Goal: Task Accomplishment & Management: Use online tool/utility

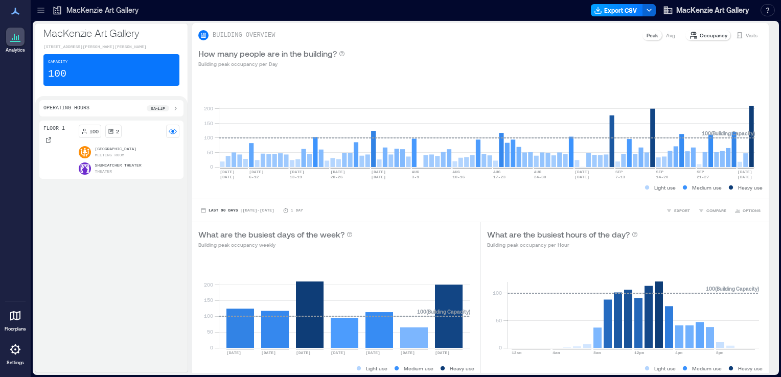
click at [624, 12] on button "Export CSV" at bounding box center [617, 10] width 52 height 12
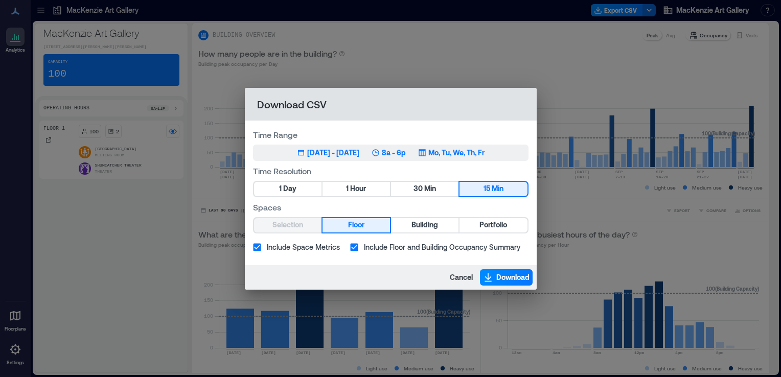
click at [307, 155] on div "[DATE] - [DATE]" at bounding box center [333, 153] width 52 height 10
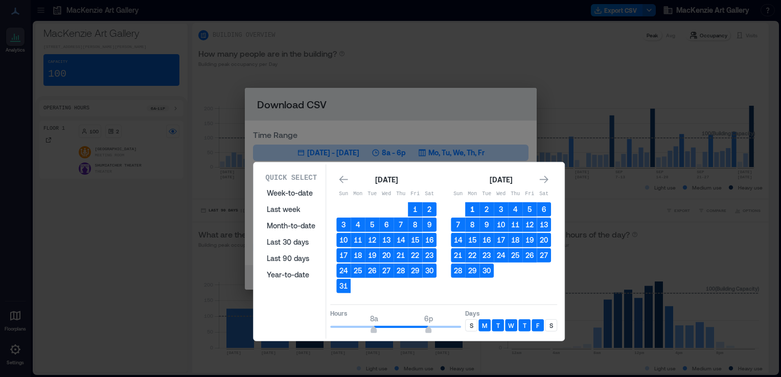
click at [471, 209] on button "1" at bounding box center [472, 209] width 14 height 14
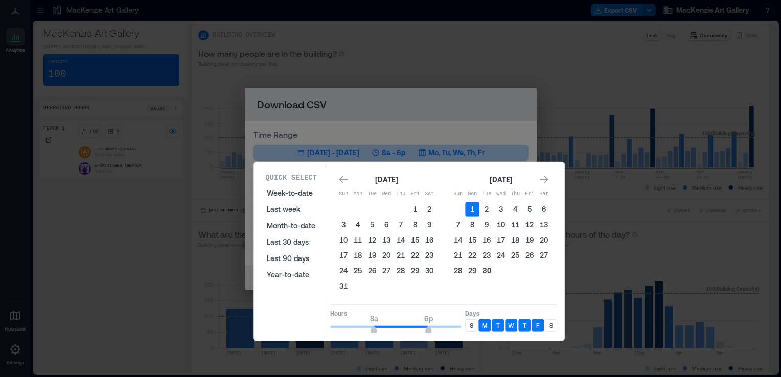
click at [489, 266] on button "30" at bounding box center [487, 271] width 14 height 14
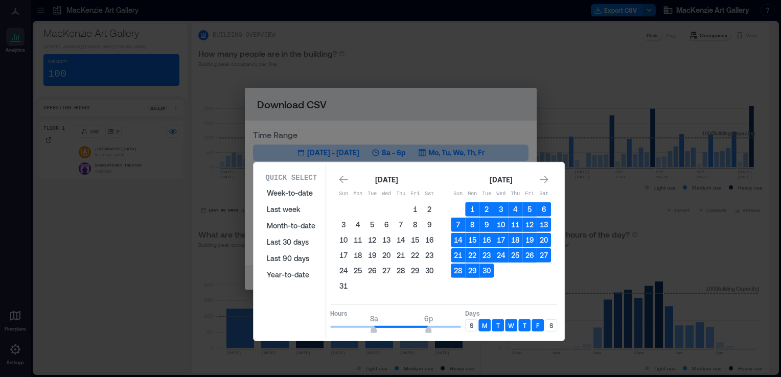
click at [468, 323] on div "S" at bounding box center [471, 326] width 12 height 12
click at [545, 323] on div "S" at bounding box center [551, 326] width 12 height 12
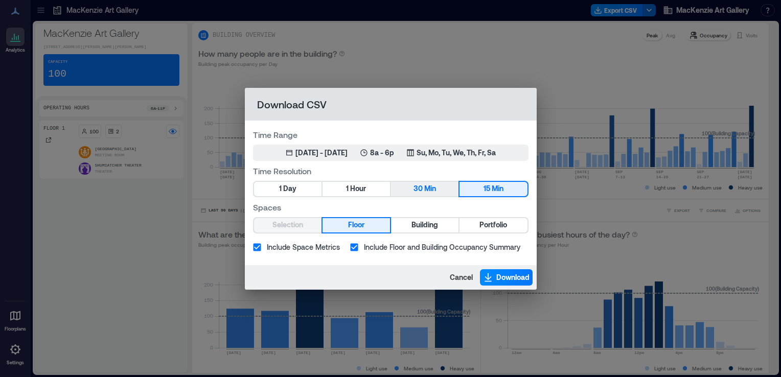
click at [422, 189] on button "30 Min" at bounding box center [424, 189] width 67 height 14
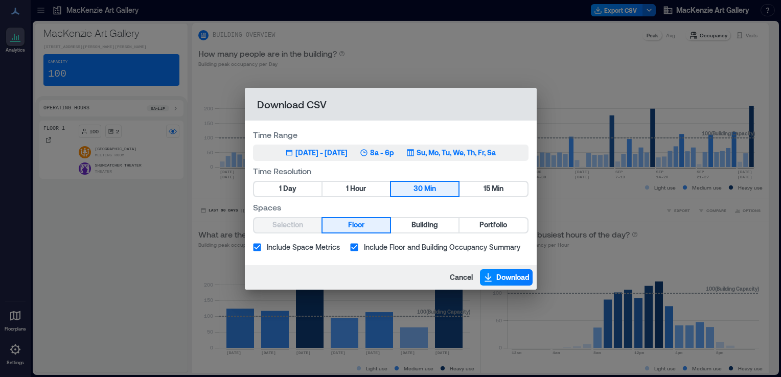
click at [394, 149] on p "8a - 6p" at bounding box center [382, 153] width 24 height 10
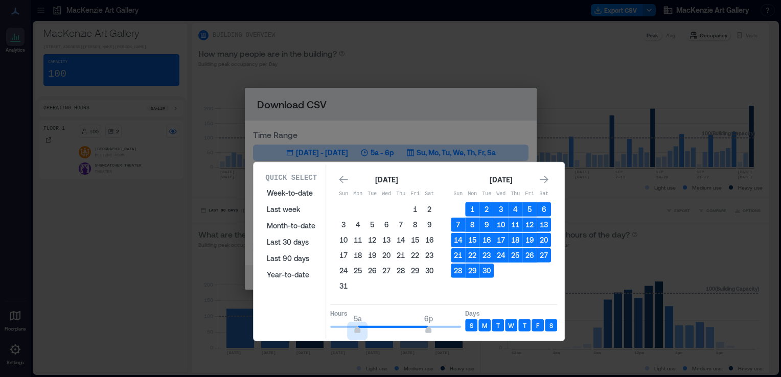
type input "*"
drag, startPoint x: 373, startPoint y: 322, endPoint x: 361, endPoint y: 325, distance: 12.0
click at [361, 329] on span "6a" at bounding box center [363, 331] width 6 height 4
type input "**"
drag, startPoint x: 432, startPoint y: 326, endPoint x: 456, endPoint y: 324, distance: 24.6
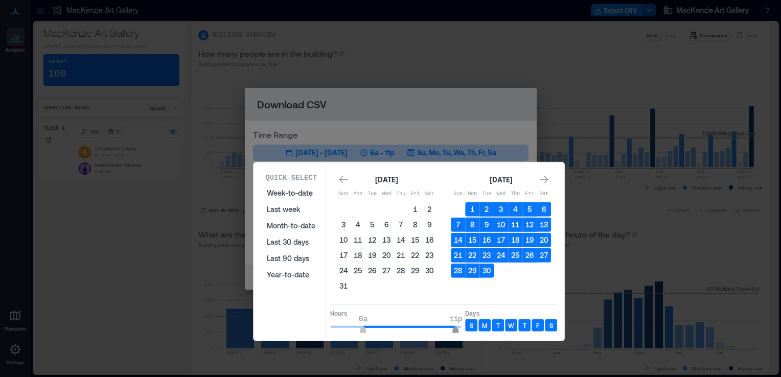
click at [456, 324] on span "6a 11p" at bounding box center [395, 327] width 131 height 15
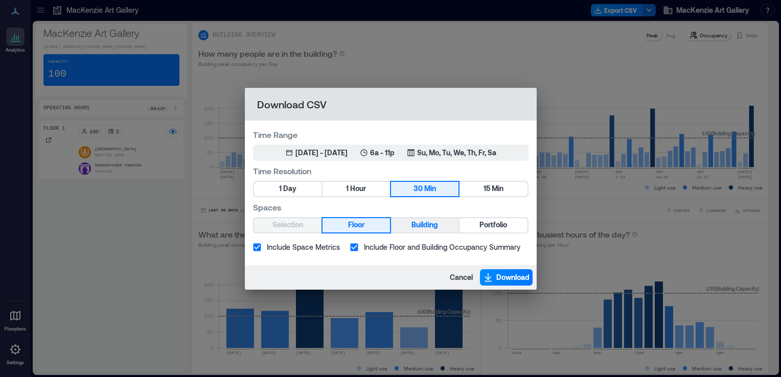
click at [425, 223] on span "Building" at bounding box center [425, 225] width 27 height 13
click at [490, 275] on icon "button" at bounding box center [488, 278] width 10 height 10
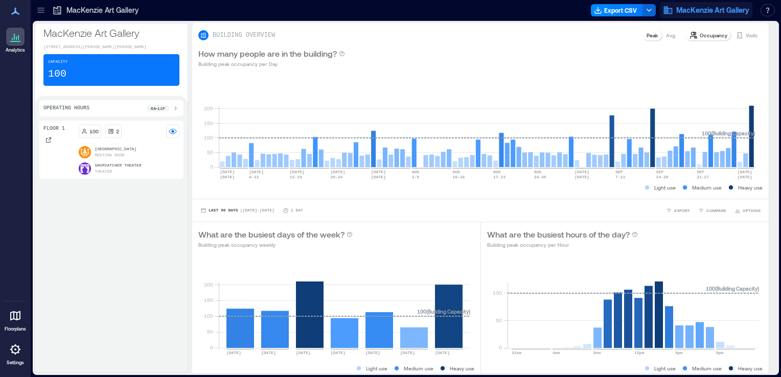
click at [736, 11] on span "MacKenzie Art Gallery" at bounding box center [712, 10] width 73 height 10
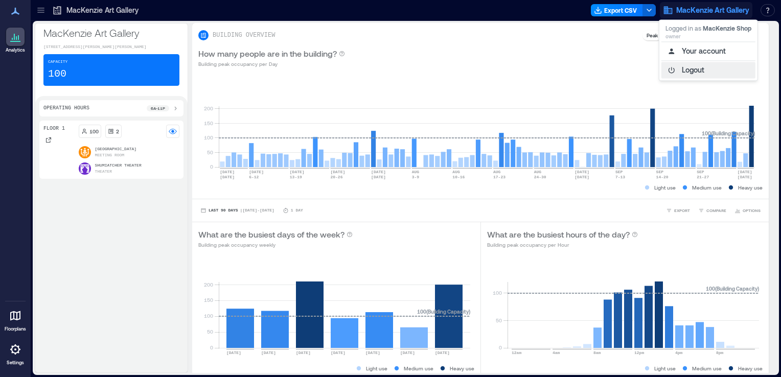
click at [694, 75] on button "Logout" at bounding box center [709, 70] width 94 height 16
